Goal: Transaction & Acquisition: Obtain resource

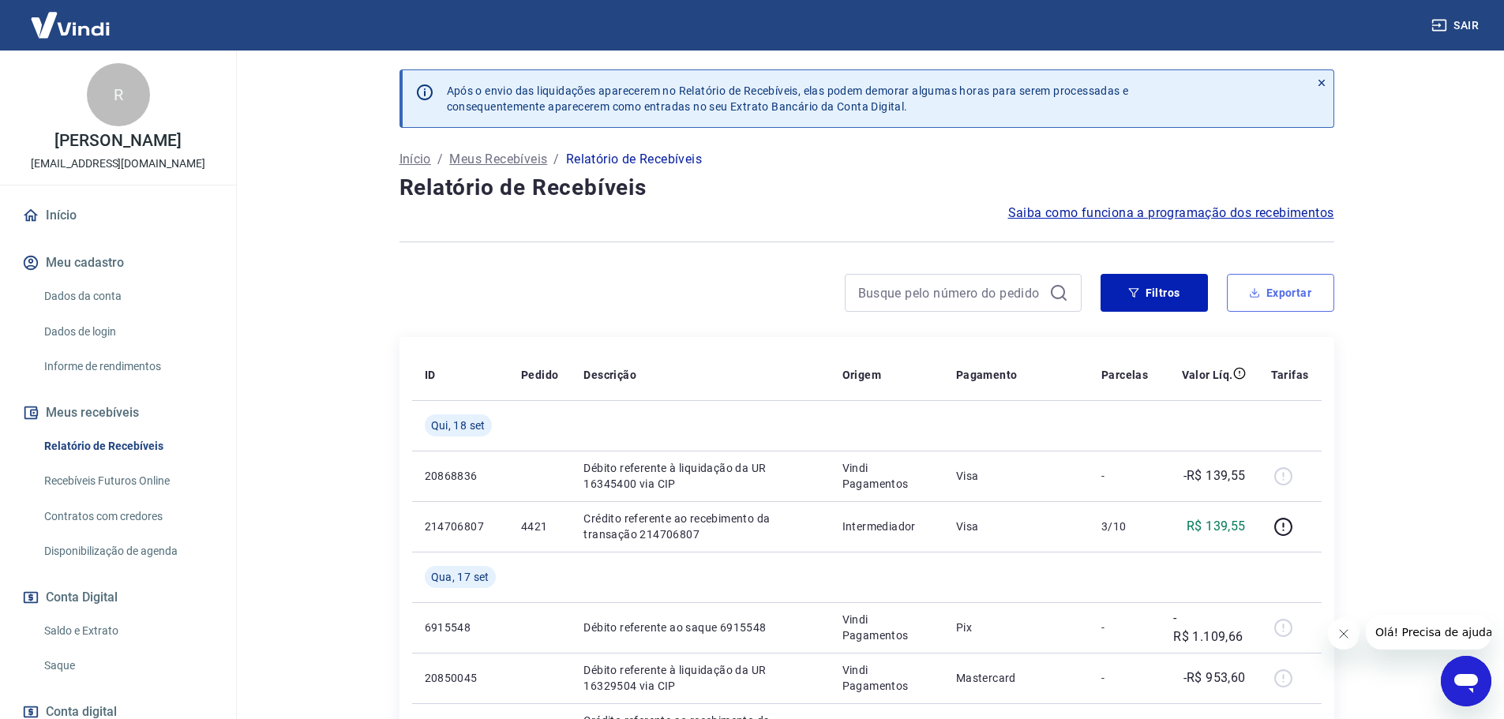
click at [1299, 302] on button "Exportar" at bounding box center [1280, 293] width 107 height 38
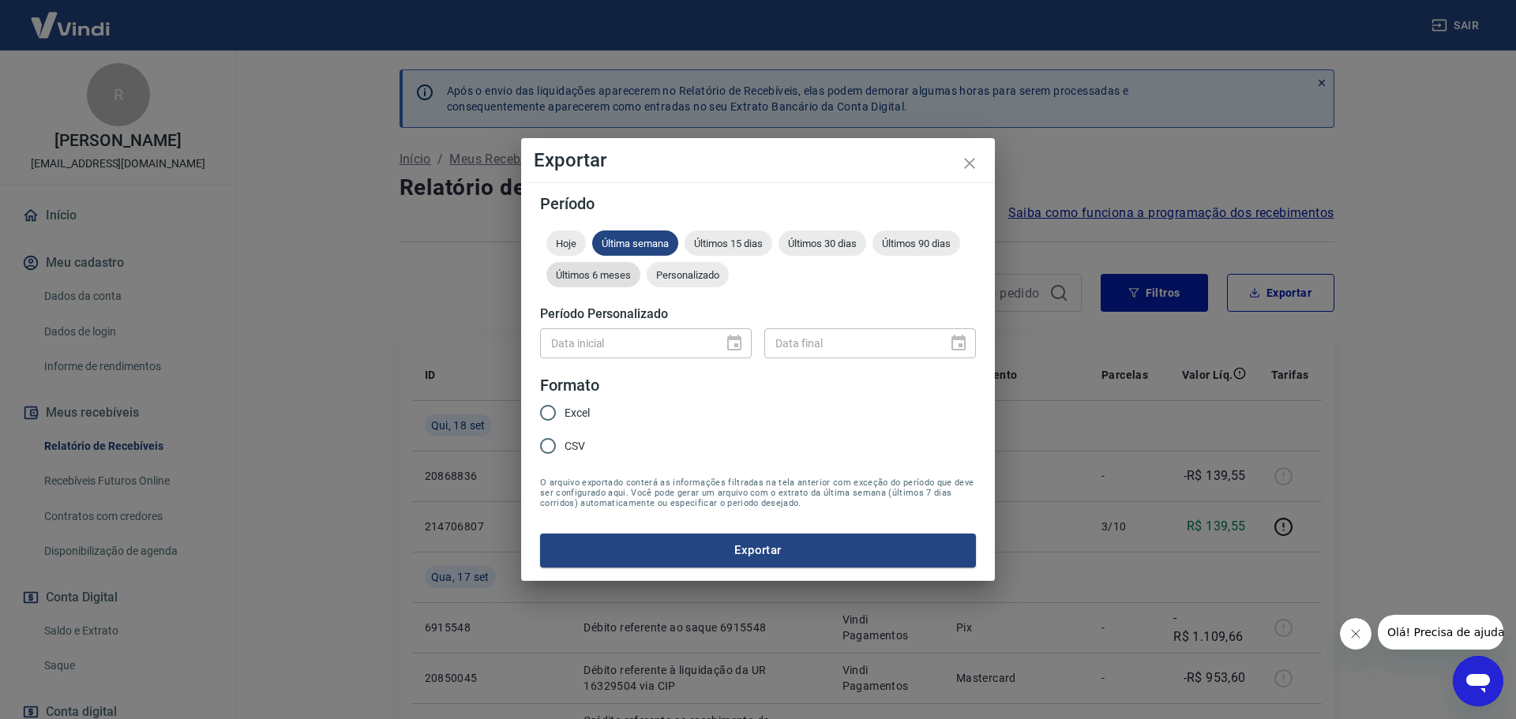
click at [591, 280] on span "Últimos 6 meses" at bounding box center [593, 275] width 94 height 12
click at [550, 411] on input "Excel" at bounding box center [547, 412] width 33 height 33
radio input "true"
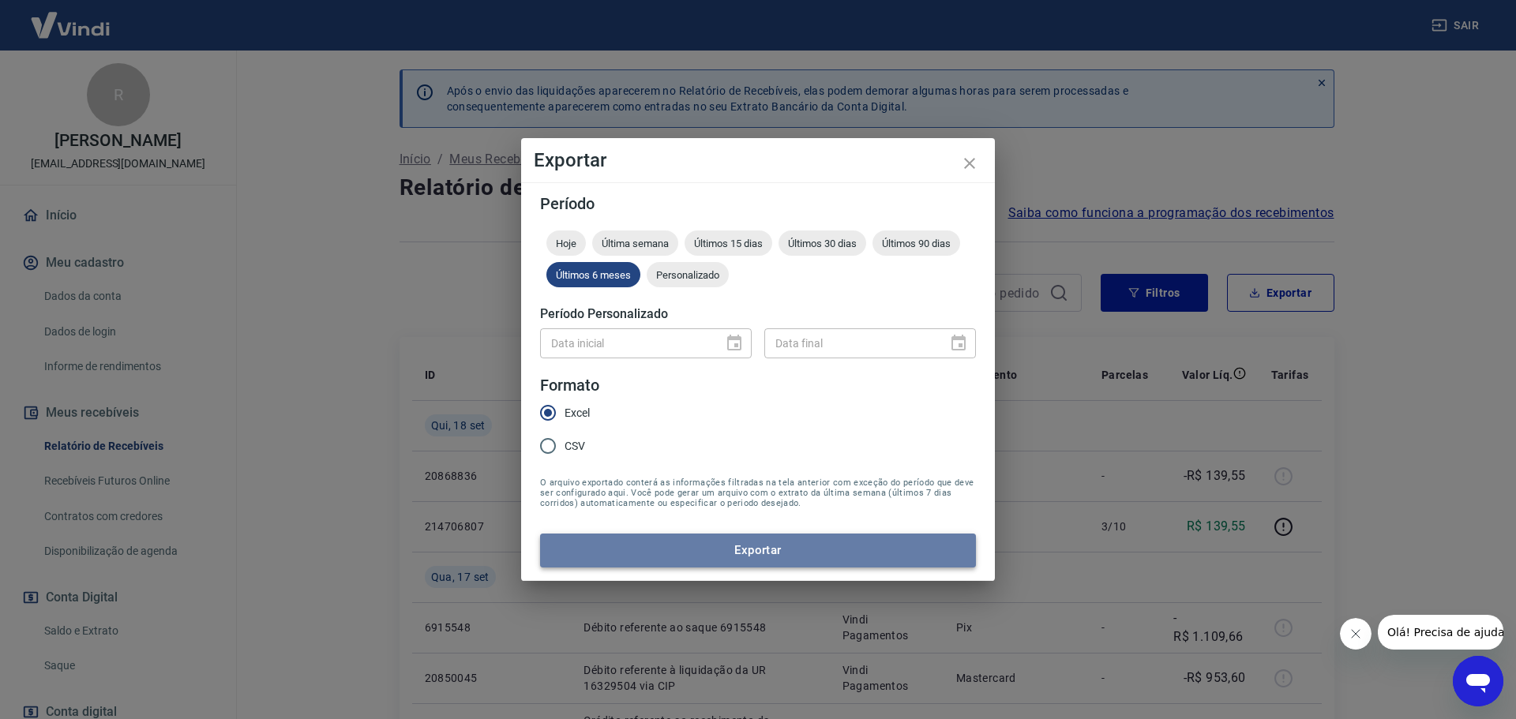
click at [783, 547] on button "Exportar" at bounding box center [758, 550] width 436 height 33
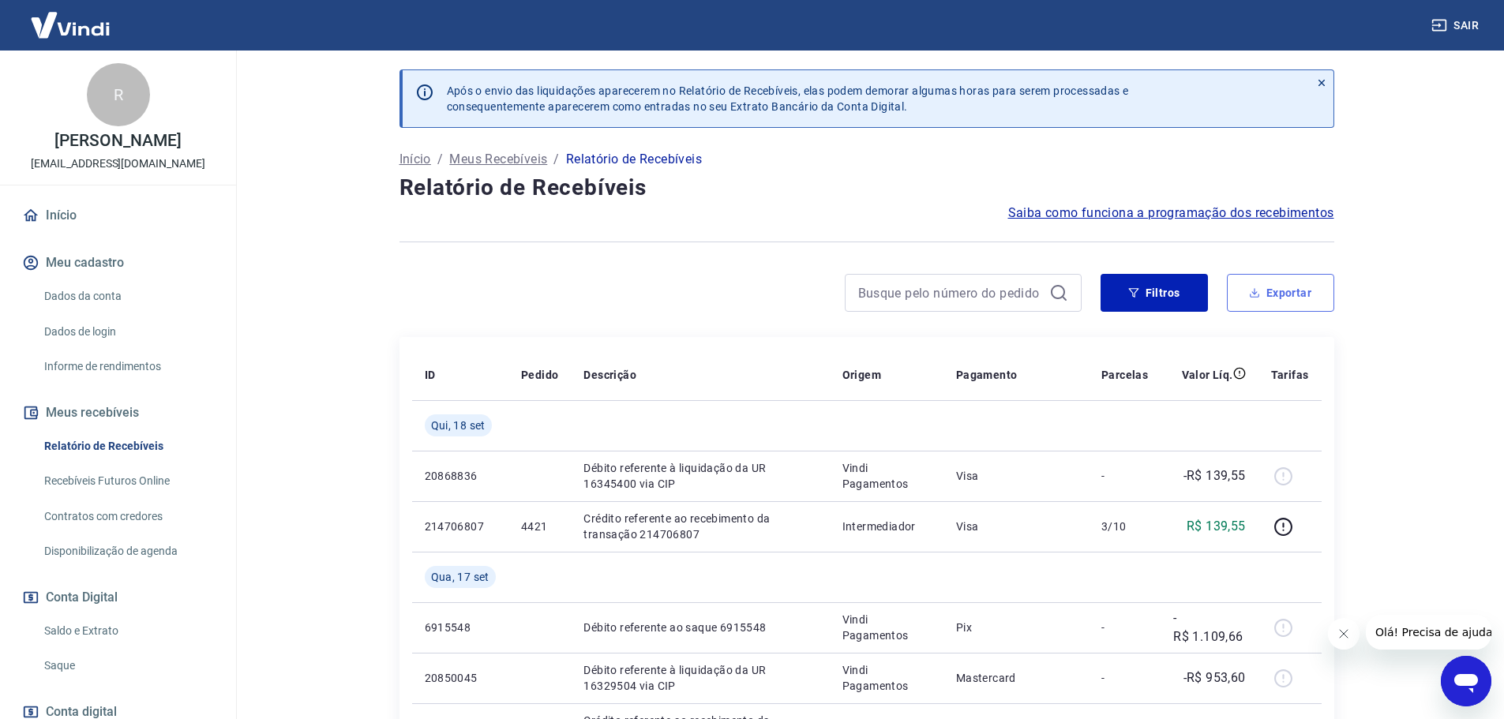
click at [1271, 294] on button "Exportar" at bounding box center [1280, 293] width 107 height 38
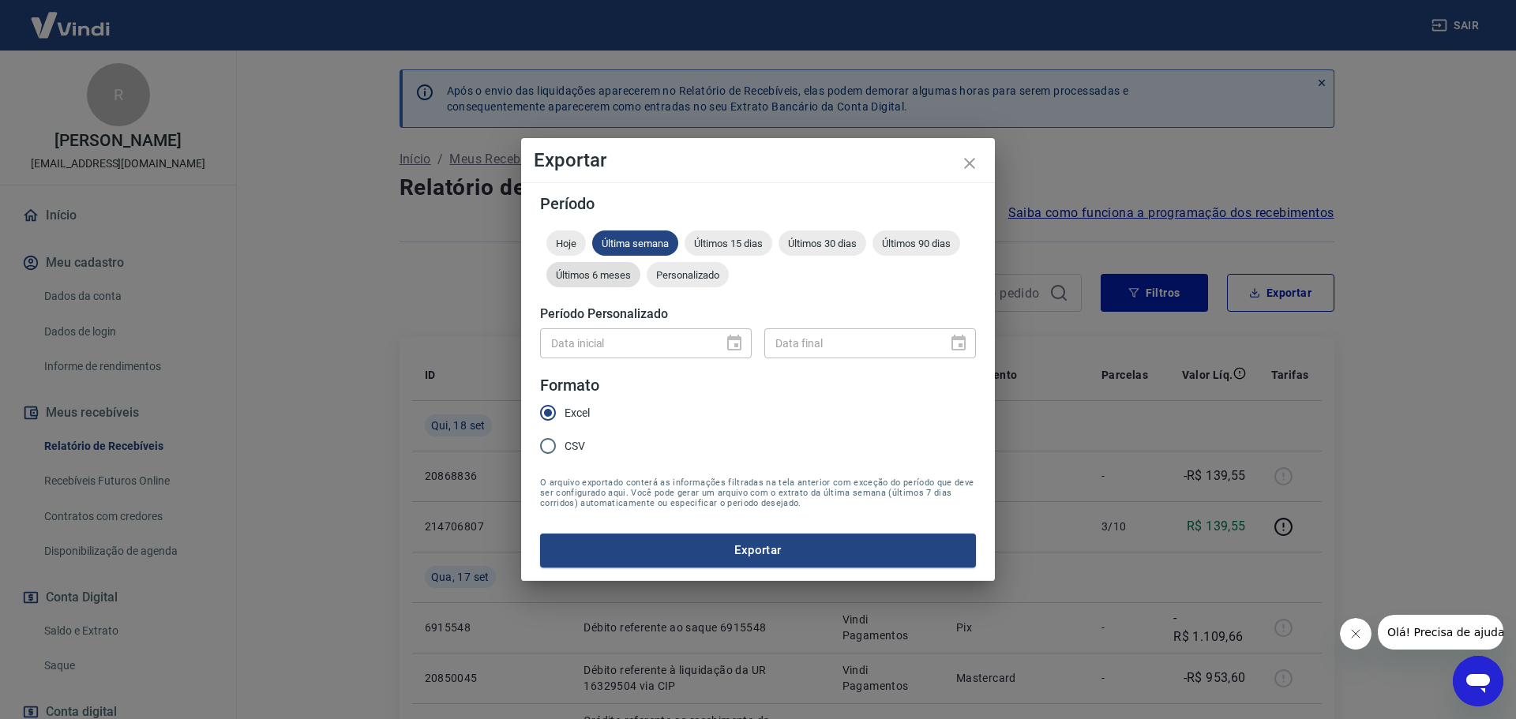
click at [586, 275] on span "Últimos 6 meses" at bounding box center [593, 275] width 94 height 12
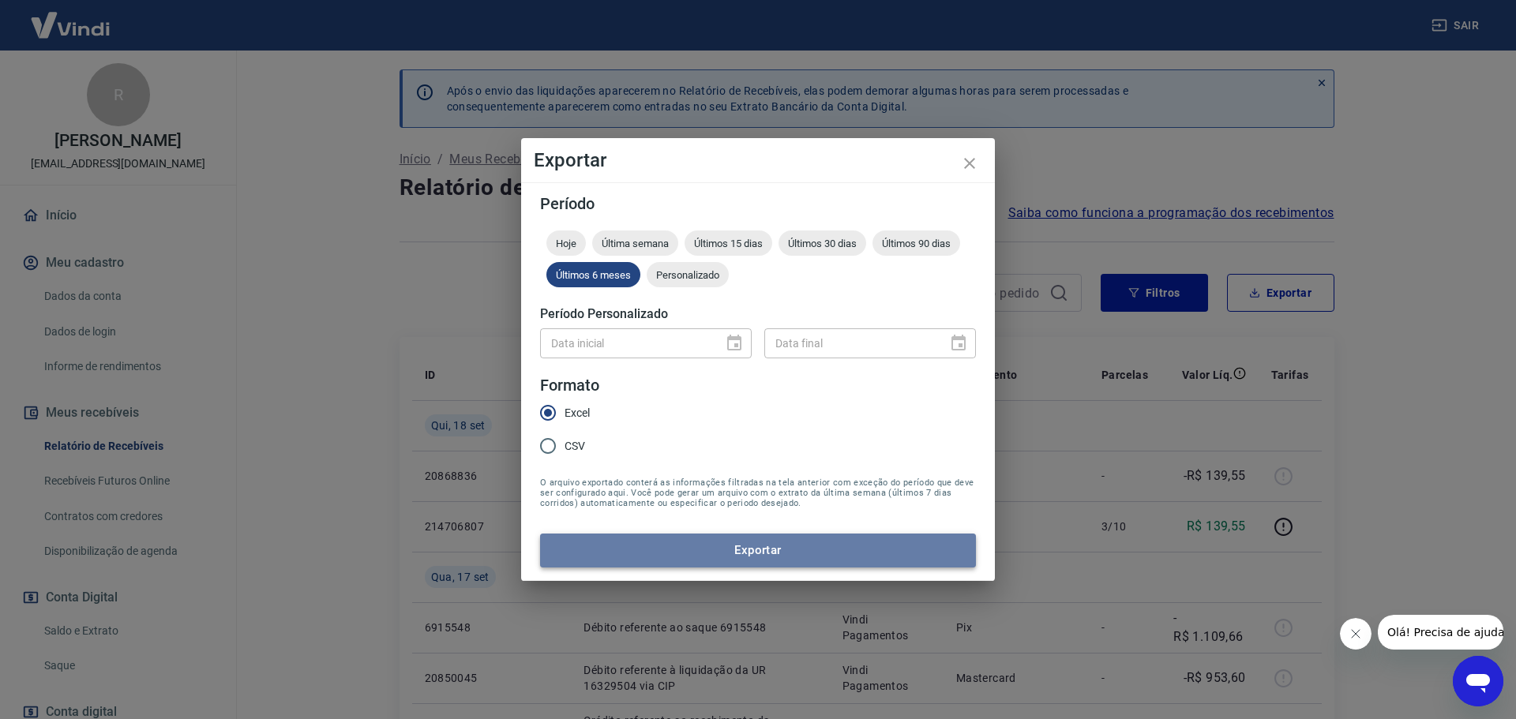
click at [667, 547] on button "Exportar" at bounding box center [758, 550] width 436 height 33
